Goal: Check status: Check status

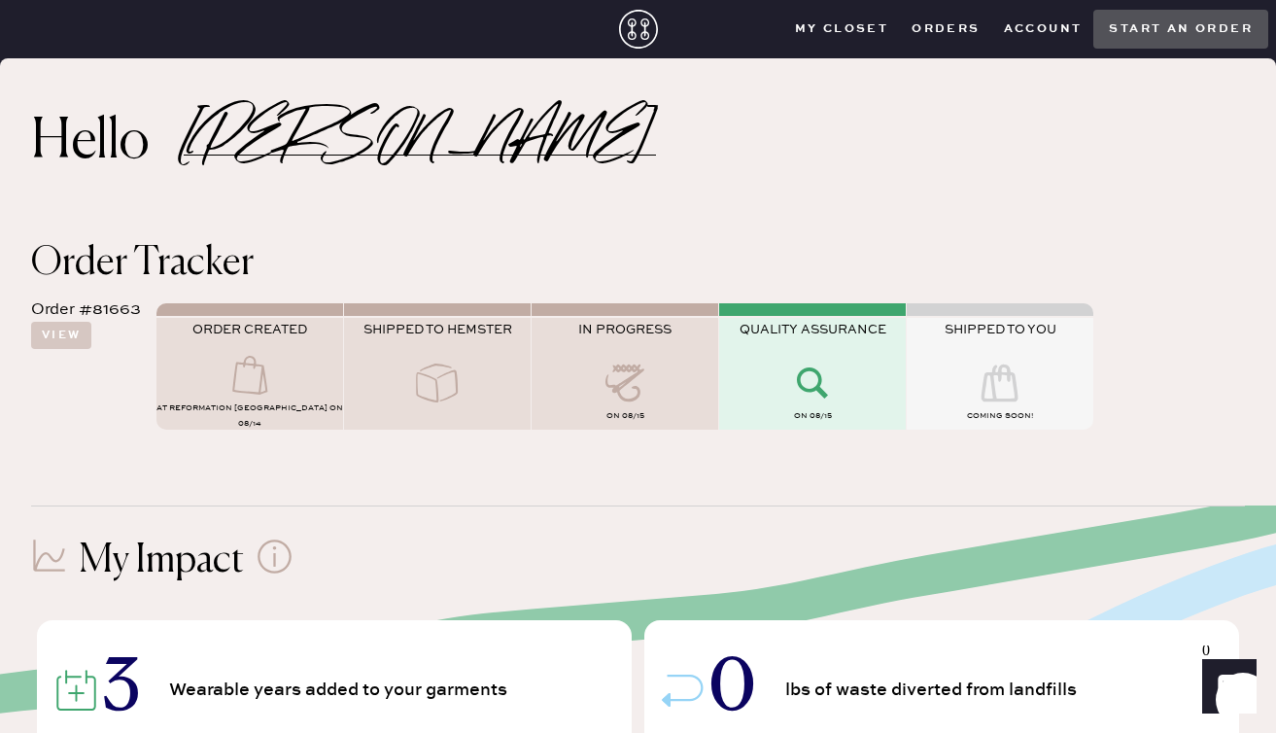
click at [651, 556] on div "My Impact" at bounding box center [638, 561] width 1214 height 47
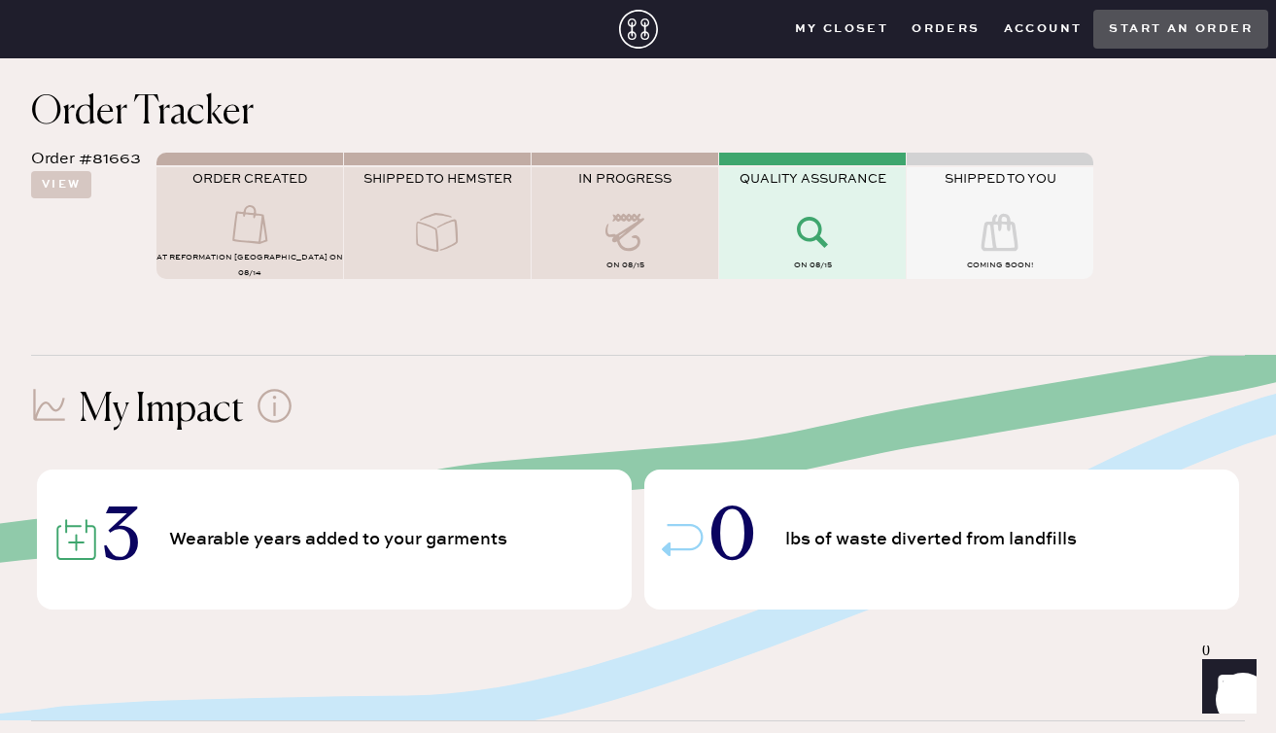
scroll to position [25, 0]
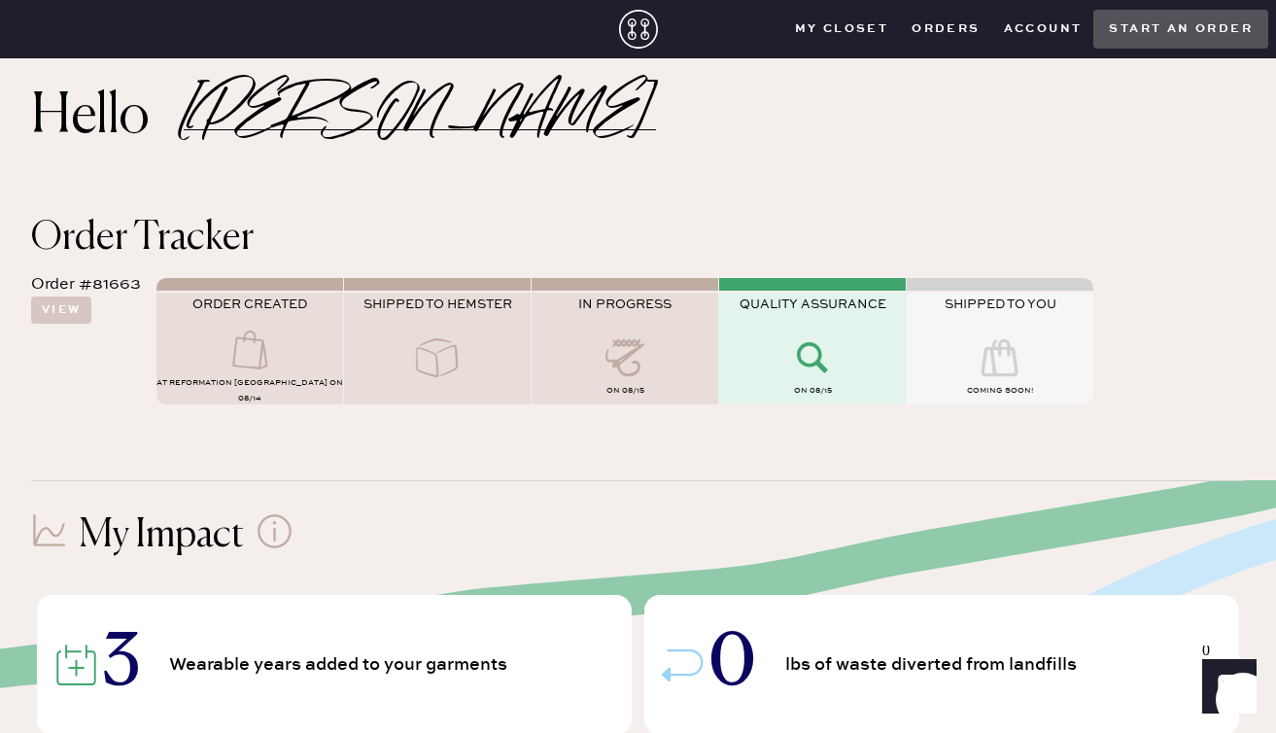
click at [791, 342] on icon at bounding box center [813, 357] width 78 height 39
click at [67, 315] on button "View" at bounding box center [61, 310] width 60 height 27
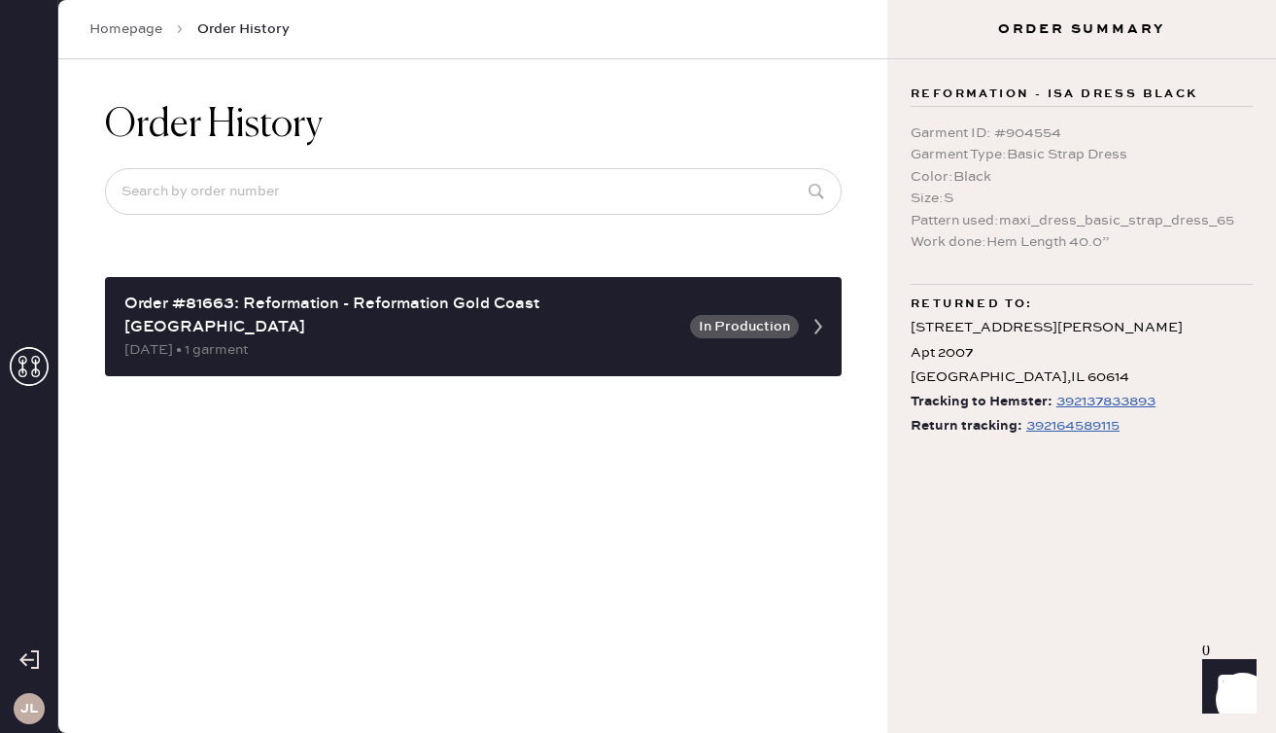
click at [1090, 428] on div "392164589115" at bounding box center [1073, 425] width 93 height 23
click at [709, 412] on div "Order History Order #81663: Reformation - Reformation [GEOGRAPHIC_DATA] [GEOGRA…" at bounding box center [472, 396] width 829 height 674
click at [1138, 533] on div "Reformation - Isa Dress Black Garment ID : # 904554 Garment Type : Basic Strap …" at bounding box center [1082, 396] width 389 height 674
click at [1067, 482] on div "Reformation - Isa Dress Black Garment ID : # 904554 Garment Type : Basic Strap …" at bounding box center [1082, 396] width 389 height 674
drag, startPoint x: 1168, startPoint y: 438, endPoint x: 1075, endPoint y: 439, distance: 92.4
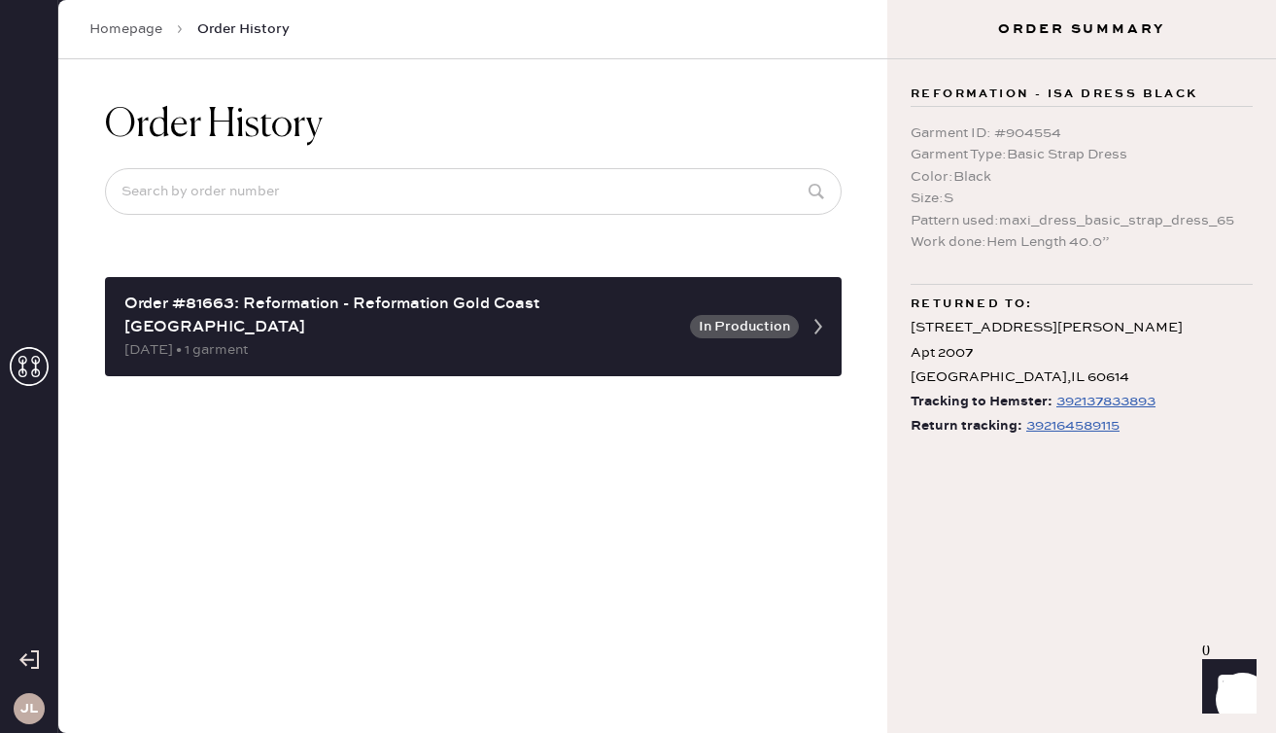
click at [1160, 439] on div "Reformation - Isa Dress Black Garment ID : # 904554 Garment Type : Basic Strap …" at bounding box center [1082, 396] width 389 height 674
click at [1075, 439] on div "Reformation - Isa Dress Black Garment ID : # 904554 Garment Type : Basic Strap …" at bounding box center [1082, 396] width 389 height 674
click at [1091, 427] on div "392164589115" at bounding box center [1073, 425] width 93 height 23
click at [1063, 425] on div "392164589115" at bounding box center [1073, 425] width 93 height 23
click at [1054, 318] on div "[STREET_ADDRESS][PERSON_NAME]" at bounding box center [1082, 353] width 342 height 74
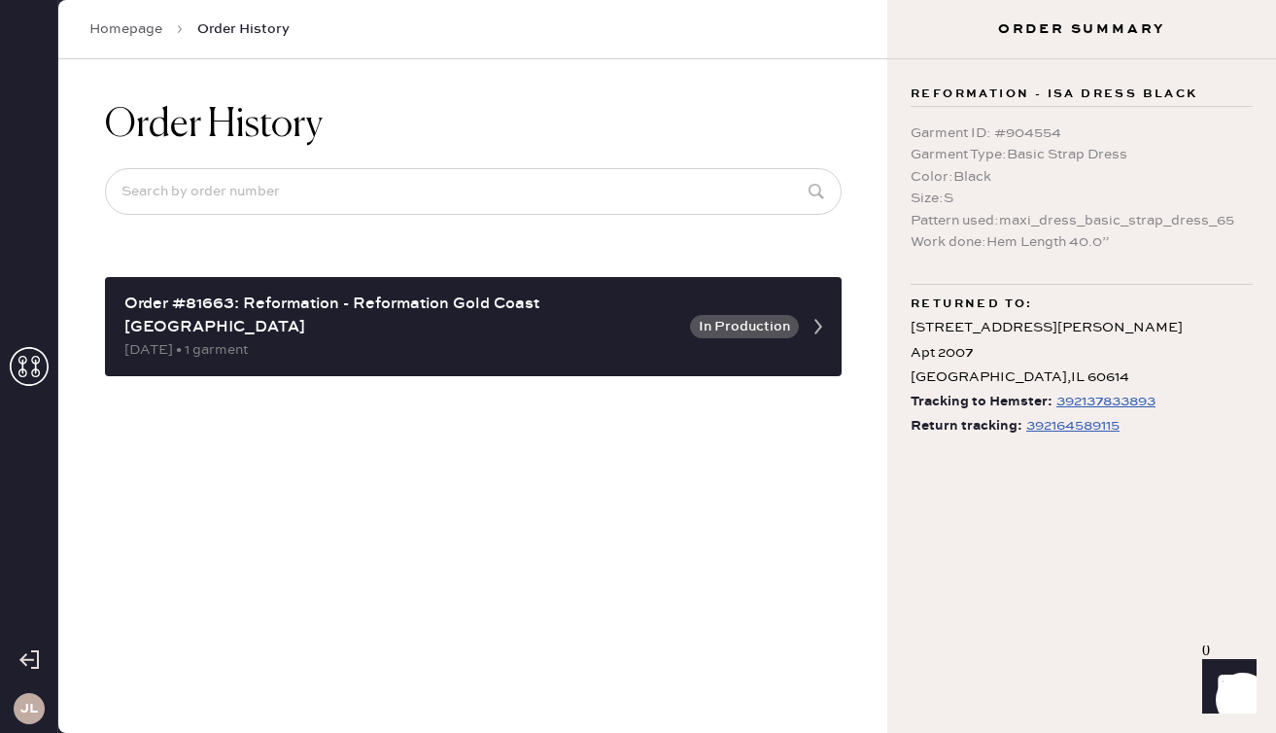
click at [1090, 405] on div "392137833893" at bounding box center [1106, 401] width 99 height 23
click at [458, 408] on div "Order History Order #81663: Reformation - Reformation [GEOGRAPHIC_DATA] [GEOGRA…" at bounding box center [472, 396] width 829 height 674
